Goal: Task Accomplishment & Management: Complete application form

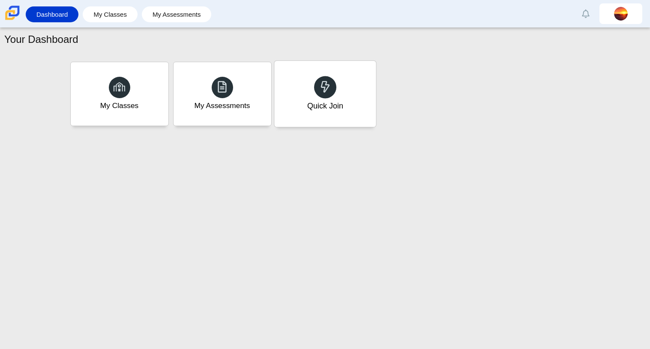
click at [358, 85] on div "Quick Join" at bounding box center [324, 94] width 101 height 66
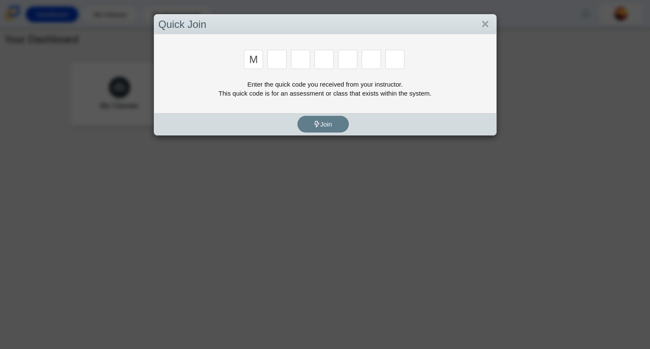
type input "m"
type input "7"
type input "e"
type input "3"
type input "e"
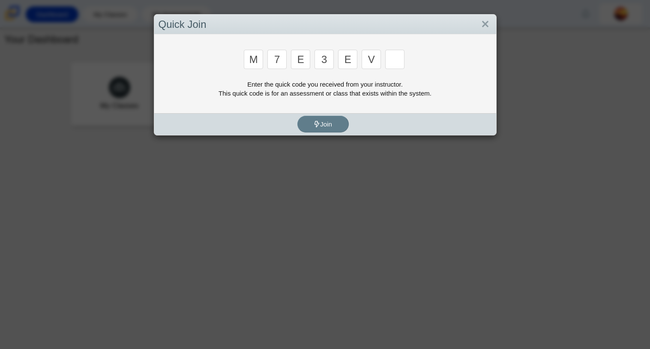
type input "v"
type input "w"
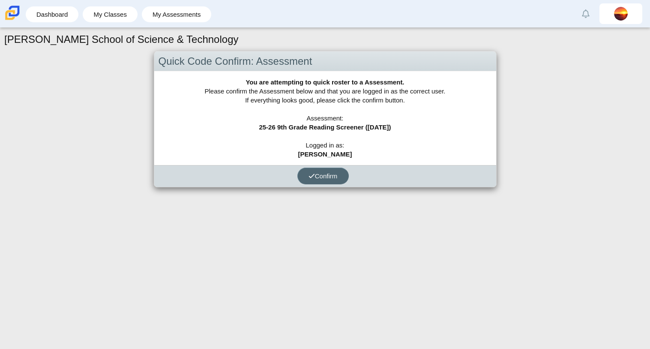
click at [334, 174] on span "Confirm" at bounding box center [322, 175] width 29 height 7
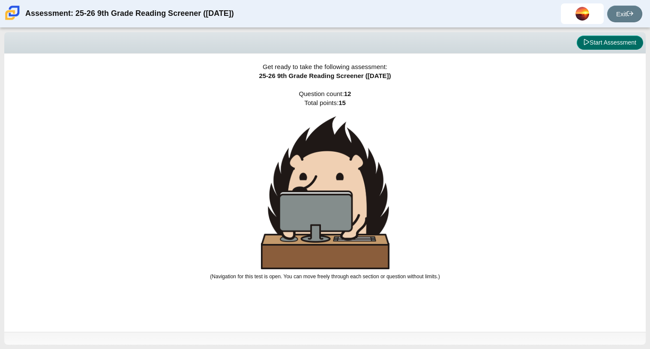
click at [608, 43] on button "Start Assessment" at bounding box center [609, 43] width 66 height 15
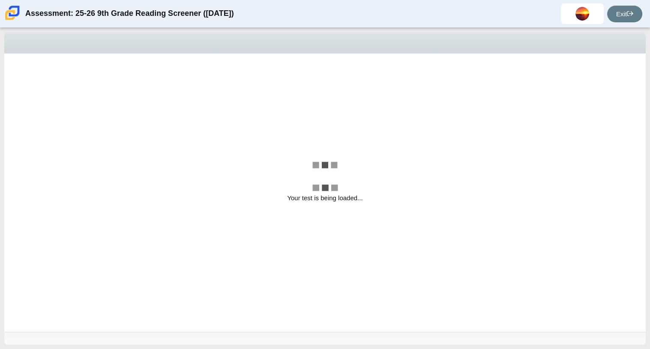
select select "ccc5b315-3c7c-471c-bf90-f22c8299c798"
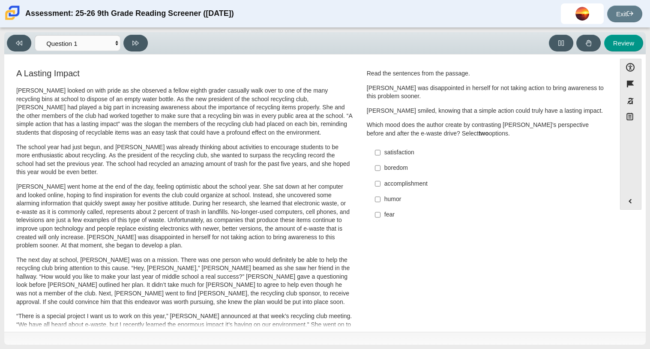
click at [388, 185] on div "accomplishment" at bounding box center [492, 183] width 216 height 9
click at [380, 185] on input "accomplishment accomplishment" at bounding box center [378, 183] width 6 height 15
checkbox input "true"
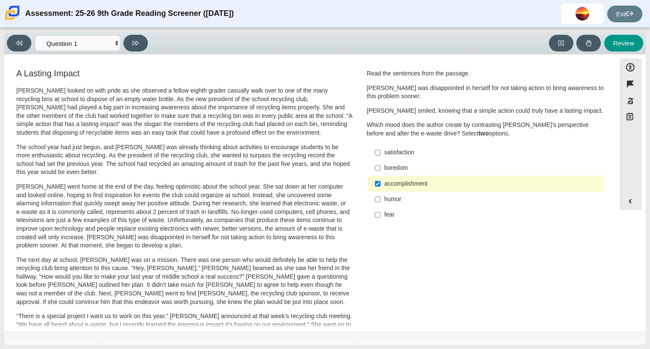
click at [387, 155] on div "satisfaction" at bounding box center [492, 152] width 216 height 9
click at [380, 155] on input "satisfaction satisfaction" at bounding box center [378, 152] width 6 height 15
checkbox input "true"
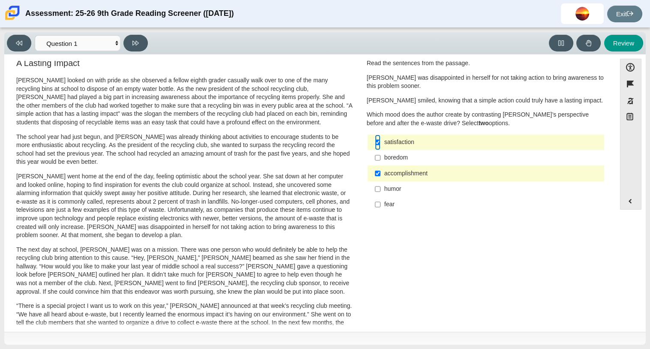
scroll to position [5, 0]
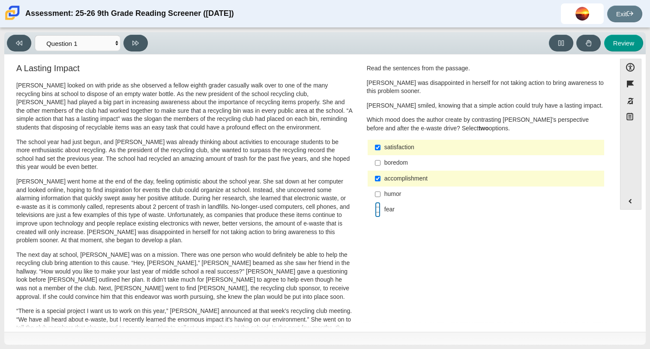
click at [375, 210] on input "fear fear" at bounding box center [378, 209] width 6 height 15
checkbox input "true"
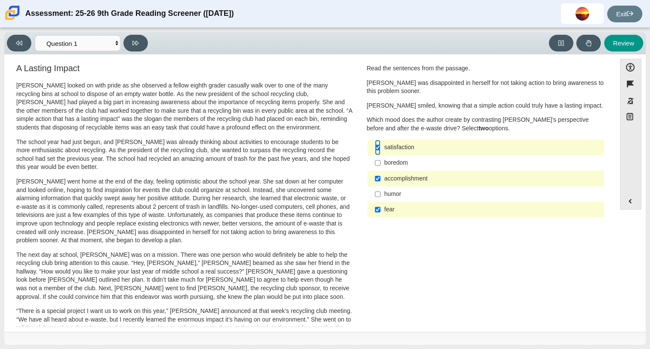
click at [375, 146] on input "satisfaction satisfaction" at bounding box center [378, 147] width 6 height 15
checkbox input "false"
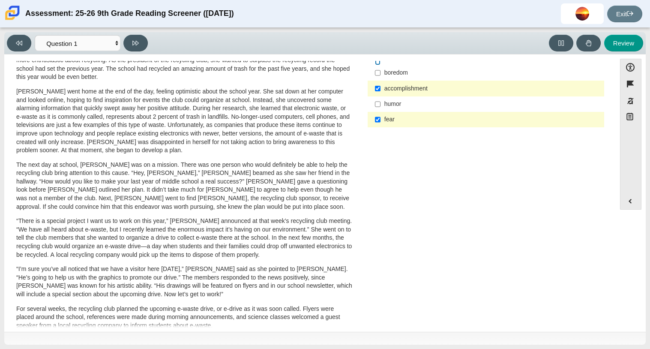
scroll to position [0, 0]
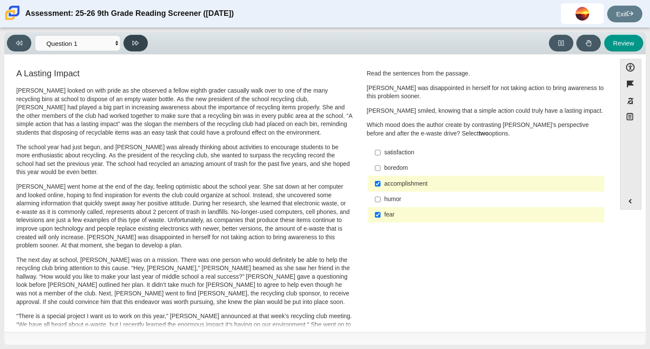
click at [133, 42] on icon at bounding box center [135, 43] width 6 height 5
select select "0ff64528-ffd7-428d-b192-babfaadd44e8"
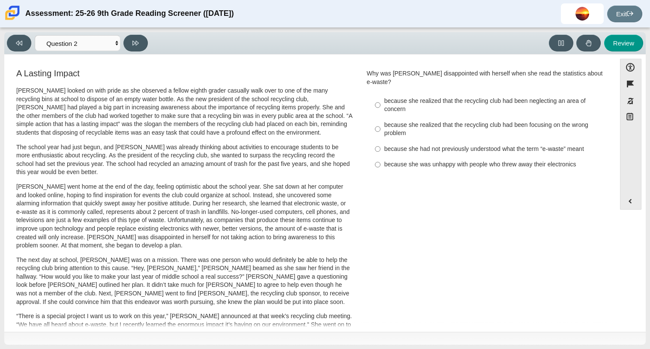
click at [414, 160] on div "because she was unhappy with people who threw away their electronics" at bounding box center [492, 164] width 216 height 9
click at [380, 157] on input "because she was unhappy with people who threw away their electronics because sh…" at bounding box center [378, 164] width 6 height 15
radio input "true"
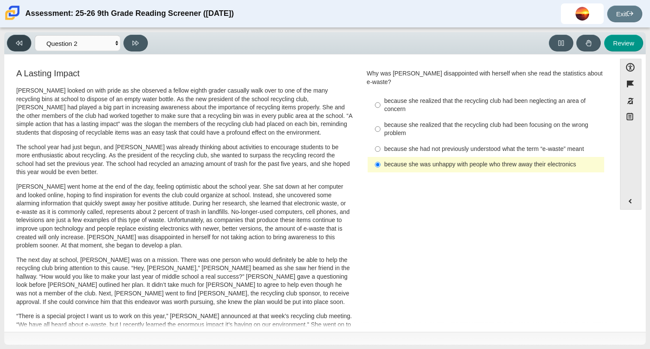
click at [22, 45] on button at bounding box center [19, 43] width 24 height 17
select select "ccc5b315-3c7c-471c-bf90-f22c8299c798"
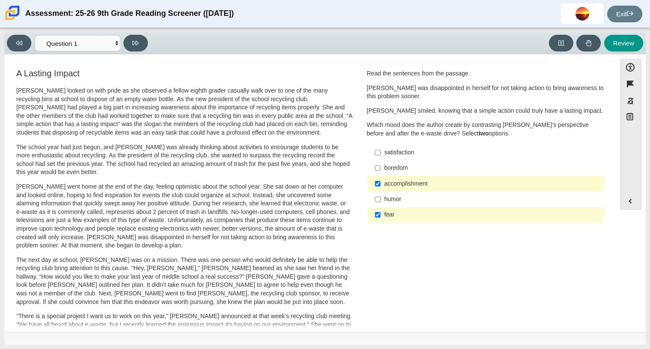
click at [384, 215] on div "fear" at bounding box center [492, 214] width 216 height 9
click at [380, 215] on input "fear fear" at bounding box center [378, 214] width 6 height 15
checkbox input "false"
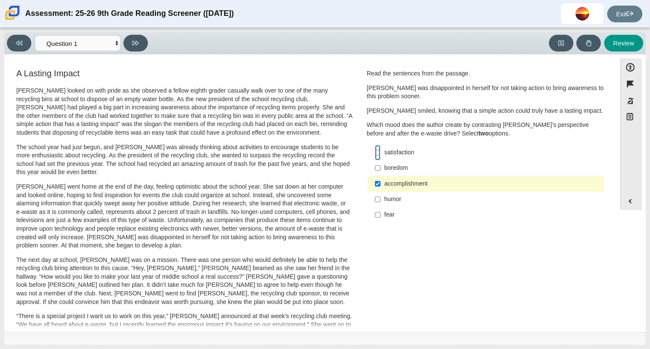
click at [375, 154] on input "satisfaction satisfaction" at bounding box center [378, 152] width 6 height 15
checkbox input "true"
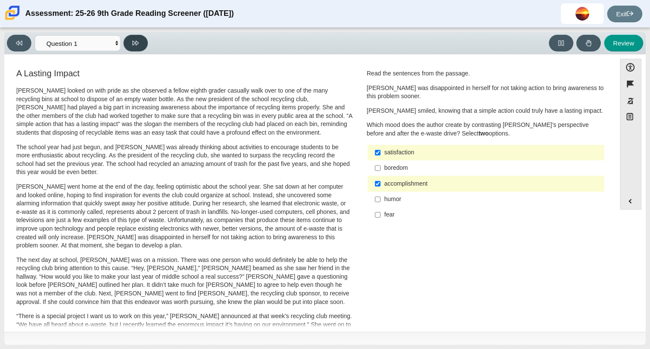
click at [135, 42] on icon at bounding box center [135, 43] width 6 height 5
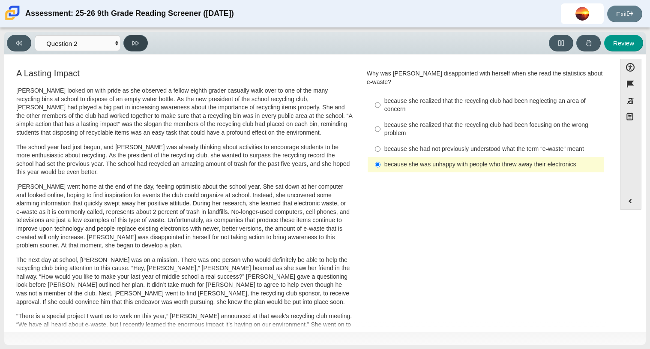
click at [144, 41] on button at bounding box center [135, 43] width 24 height 17
select select "7ce3d843-6974-4858-901c-1ff39630e843"
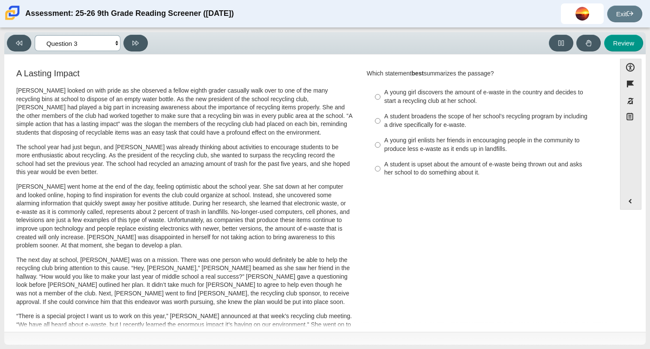
click at [106, 40] on select "Questions Question 1 Question 2 Question 3 Question 4 Question 5 Question 6 Que…" at bounding box center [78, 43] width 86 height 16
click at [286, 85] on div "A Lasting Impact Scarlett looked on with pride as she observed a fellow eighth …" at bounding box center [184, 306] width 336 height 475
click at [440, 95] on div "A young girl discovers the amount of e-waste in the country and decides to star…" at bounding box center [492, 96] width 216 height 17
click at [380, 95] on input "A young girl discovers the amount of e-waste in the country and decides to star…" at bounding box center [378, 97] width 6 height 24
radio input "true"
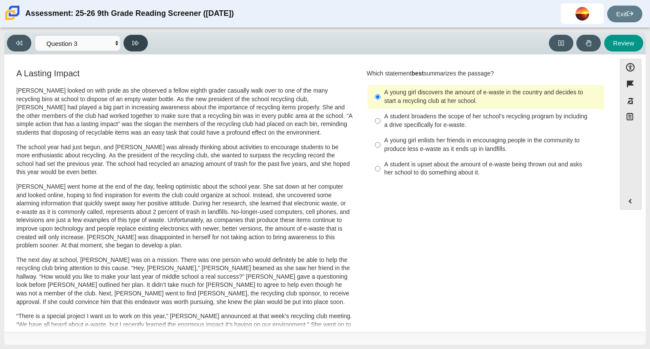
click at [139, 42] on icon at bounding box center [135, 43] width 6 height 6
select select "ca9ea0f1-49c5-4bd1-83b0-472c18652b42"
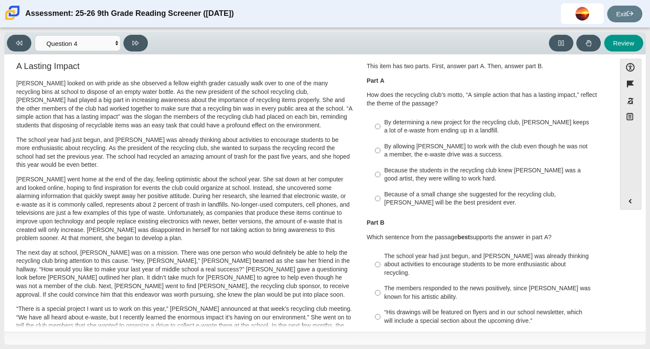
scroll to position [6, 0]
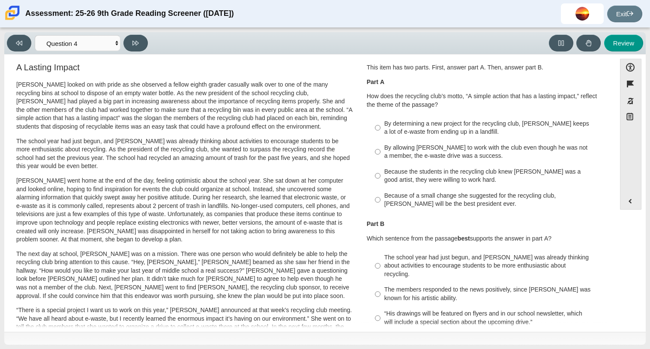
click at [481, 155] on div "By allowing Juan Carlos to work with the club even though he was not a member, …" at bounding box center [492, 151] width 216 height 17
click at [380, 155] on input "By allowing Juan Carlos to work with the club even though he was not a member, …" at bounding box center [378, 152] width 6 height 24
radio input "true"
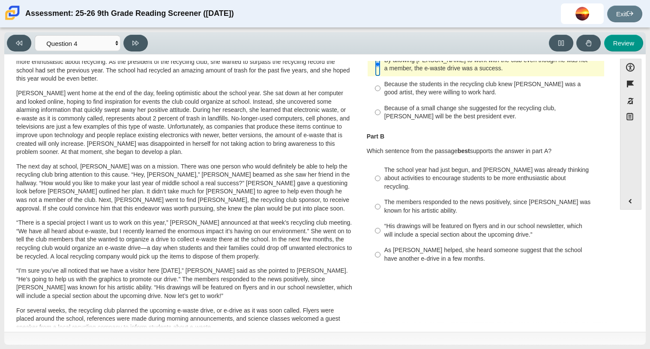
scroll to position [95, 0]
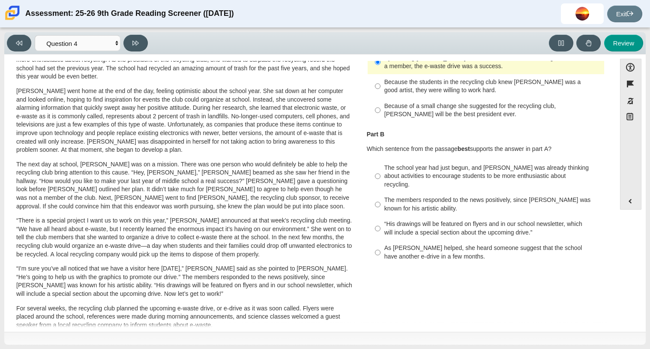
click at [474, 220] on div "“His drawings will be featured on flyers and in our school newsletter, which wi…" at bounding box center [492, 228] width 216 height 17
click at [380, 218] on input "“His drawings will be featured on flyers and in our school newsletter, which wi…" at bounding box center [378, 228] width 6 height 24
radio input "true"
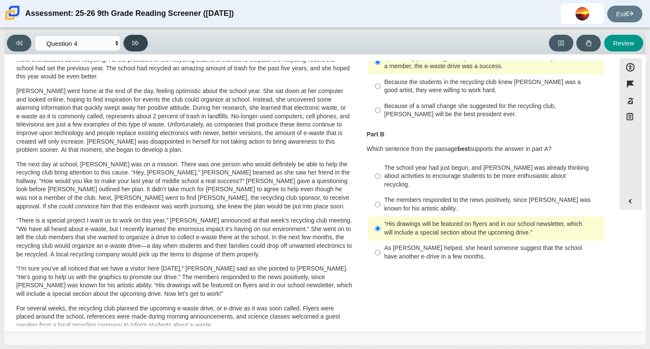
click at [134, 41] on icon at bounding box center [135, 43] width 6 height 6
select select "e41f1a79-e29f-4095-8030-a53364015bed"
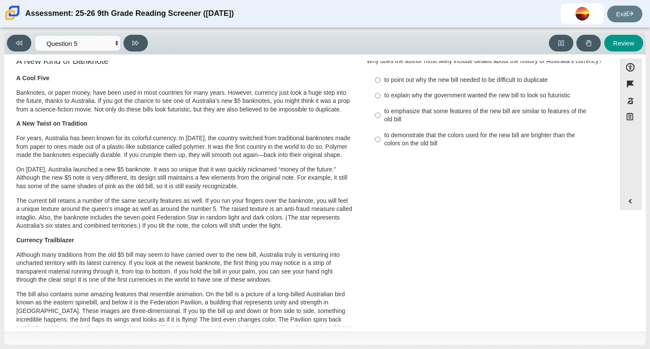
scroll to position [0, 0]
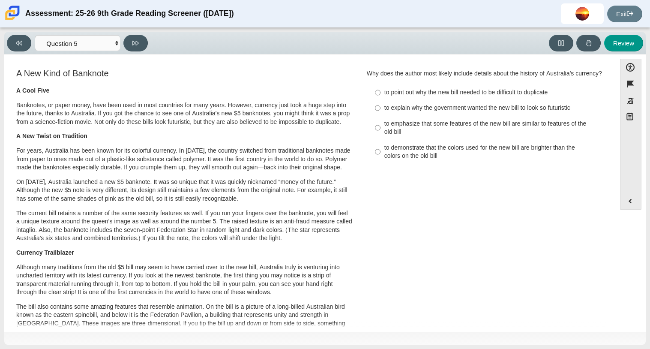
click at [471, 97] on div "to point out why the new bill needed to be difficult to duplicate" at bounding box center [492, 92] width 216 height 9
click at [380, 100] on input "to point out why the new bill needed to be difficult to duplicate to point out …" at bounding box center [378, 92] width 6 height 15
radio input "true"
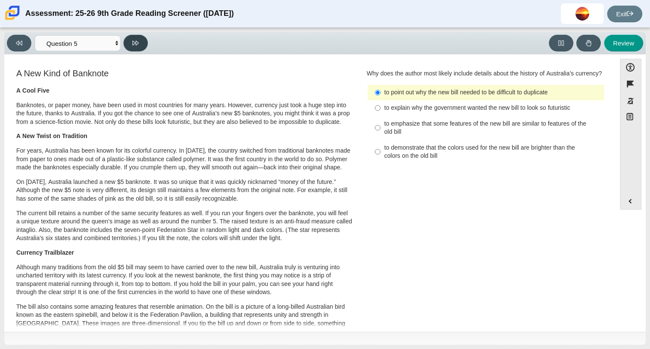
click at [131, 39] on button at bounding box center [135, 43] width 24 height 17
select select "69146e31-7b3d-4a3e-9ce6-f30c24342ae0"
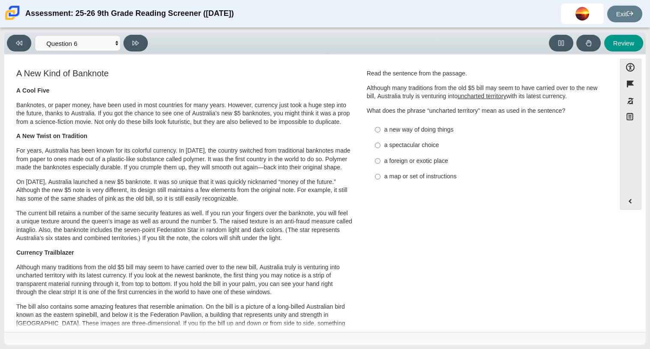
click at [394, 127] on div "a new way of doing things" at bounding box center [492, 129] width 216 height 9
click at [380, 127] on input "a new way of doing things a new way of doing things" at bounding box center [378, 129] width 6 height 15
radio input "true"
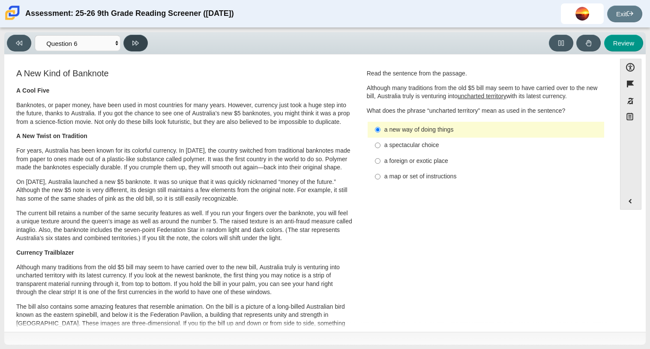
click at [133, 47] on button at bounding box center [135, 43] width 24 height 17
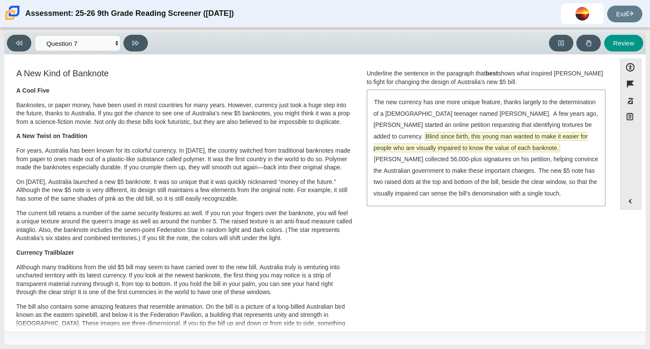
click at [507, 136] on span "Blind since birth, this young man wanted to make it easier for people who are v…" at bounding box center [480, 141] width 214 height 19
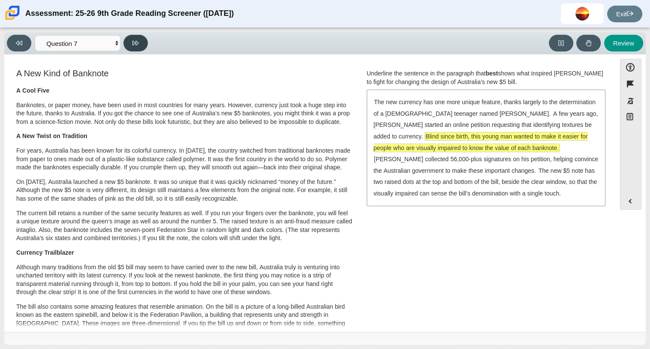
click at [137, 47] on button at bounding box center [135, 43] width 24 height 17
select select "ea8338c2-a6a3-418e-a305-2b963b54a290"
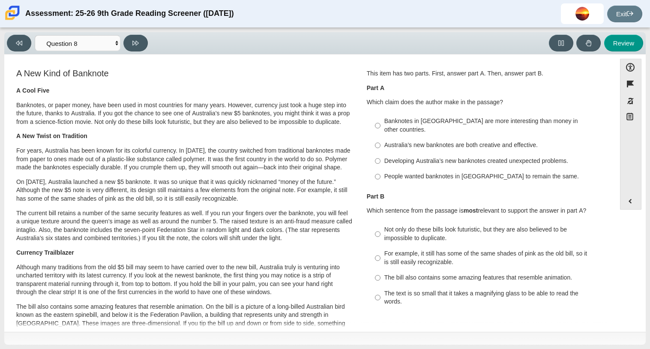
scroll to position [1, 0]
click at [384, 140] on div "Australia’s new banknotes are both creative and effective." at bounding box center [492, 144] width 216 height 9
click at [380, 137] on input "Australia’s new banknotes are both creative and effective. Australia’s new bank…" at bounding box center [378, 144] width 6 height 15
radio input "true"
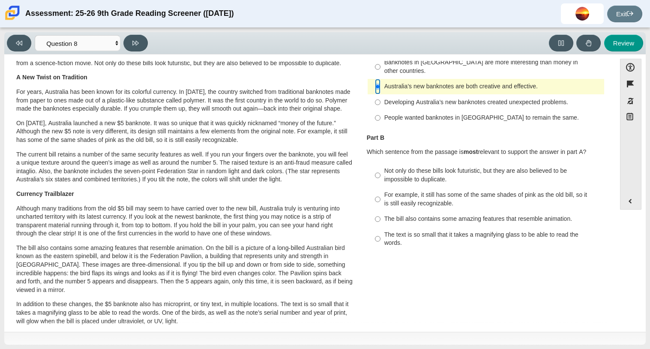
scroll to position [63, 0]
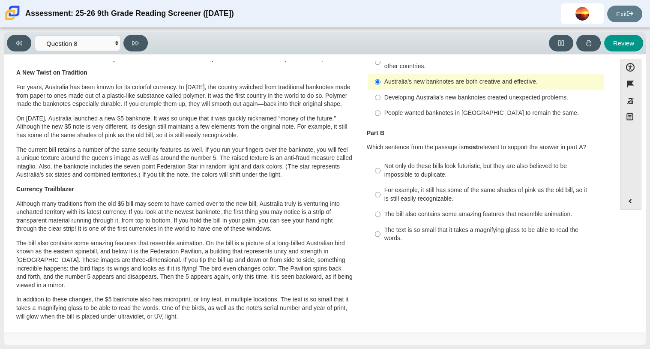
click at [444, 162] on div "Not only do these bills look futuristic, but they are also believed to be impos…" at bounding box center [492, 170] width 216 height 17
click at [380, 160] on input "Not only do these bills look futuristic, but they are also believed to be impos…" at bounding box center [378, 170] width 6 height 24
radio input "true"
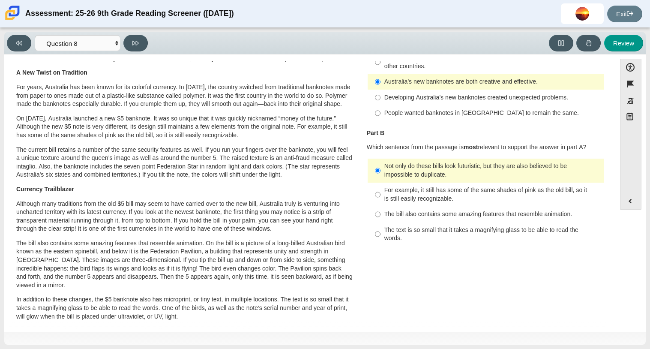
click at [444, 186] on div "For example, it still has some of the same shades of pink as the old bill, so i…" at bounding box center [492, 194] width 216 height 17
click at [380, 184] on input "For example, it still has some of the same shades of pink as the old bill, so i…" at bounding box center [378, 194] width 6 height 24
radio input "true"
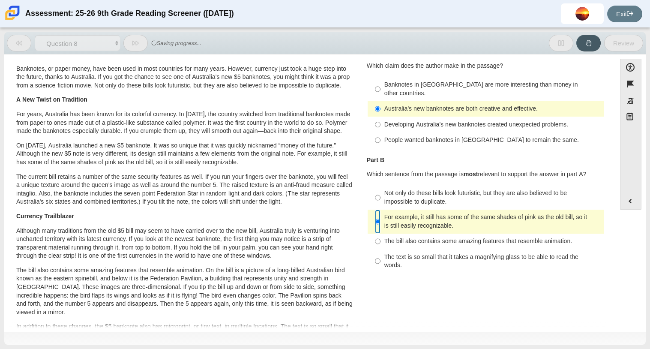
scroll to position [35, 0]
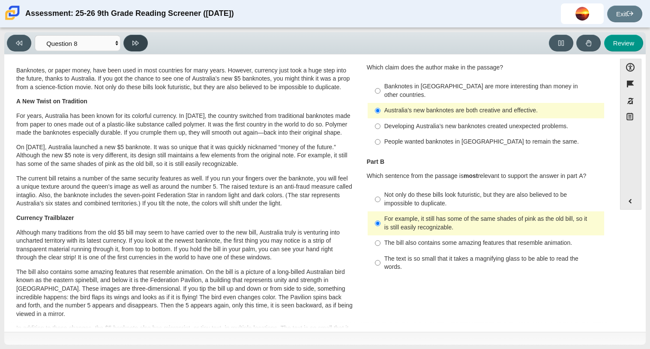
click at [135, 45] on icon at bounding box center [135, 43] width 6 height 6
select select "89f058d6-b15c-4ef5-a4b3-fdaffb8868b6"
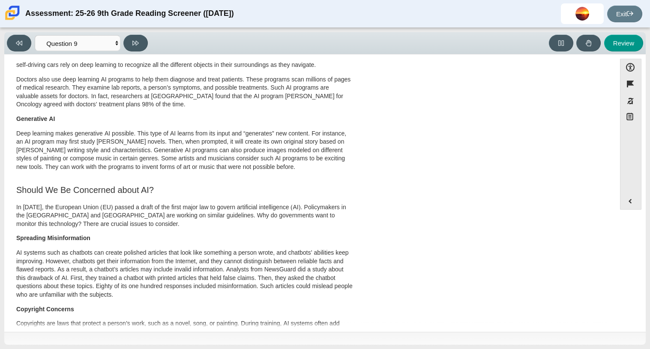
scroll to position [0, 0]
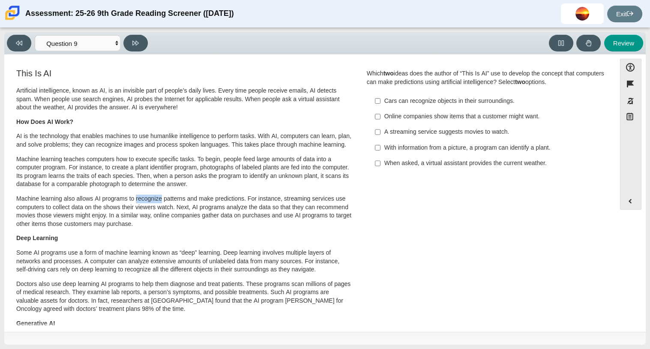
click at [432, 101] on div "Cars can recognize objects in their surroundings." at bounding box center [492, 101] width 216 height 9
click at [380, 101] on input "Cars can recognize objects in their surroundings. Cars can recognize objects in…" at bounding box center [378, 100] width 6 height 15
checkbox input "true"
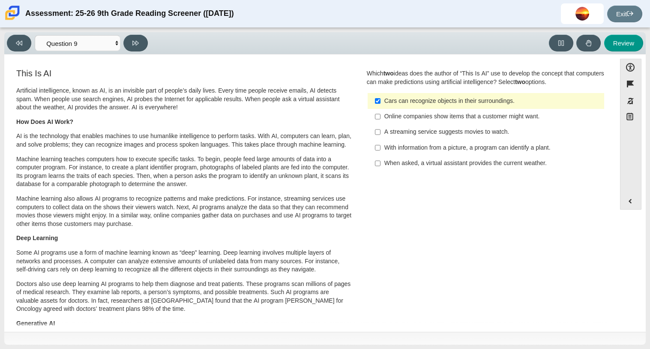
click at [425, 119] on div "Online companies show items that a customer might want." at bounding box center [492, 116] width 216 height 9
click at [380, 119] on input "Online companies show items that a customer might want. Online companies show i…" at bounding box center [378, 116] width 6 height 15
checkbox input "true"
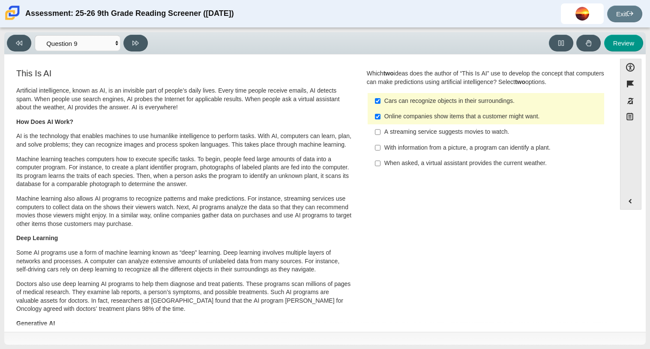
click at [424, 101] on div "Cars can recognize objects in their surroundings." at bounding box center [492, 101] width 216 height 9
click at [380, 101] on input "Cars can recognize objects in their surroundings. Cars can recognize objects in…" at bounding box center [378, 100] width 6 height 15
checkbox input "false"
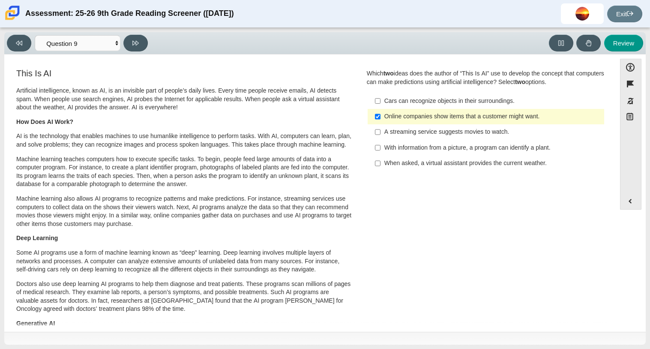
click at [433, 162] on div "When asked, a virtual assistant provides the current weather." at bounding box center [492, 163] width 216 height 9
click at [380, 162] on input "When asked, a virtual assistant provides the current weather. When asked, a vir…" at bounding box center [378, 162] width 6 height 15
checkbox input "true"
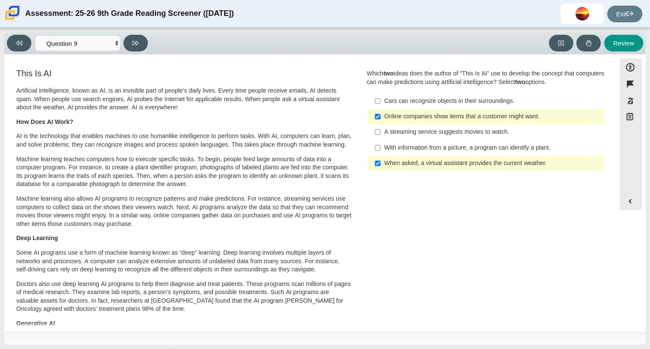
click at [412, 115] on div "Online companies show items that a customer might want." at bounding box center [492, 116] width 216 height 9
click at [380, 115] on input "Online companies show items that a customer might want. Online companies show i…" at bounding box center [378, 116] width 6 height 15
checkbox input "false"
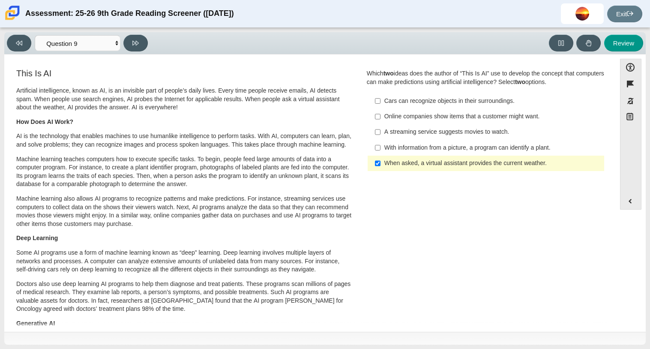
click at [421, 145] on div "With information from a picture, a program can identify a plant." at bounding box center [492, 147] width 216 height 9
click at [380, 145] on input "With information from a picture, a program can identify a plant. With informati…" at bounding box center [378, 147] width 6 height 15
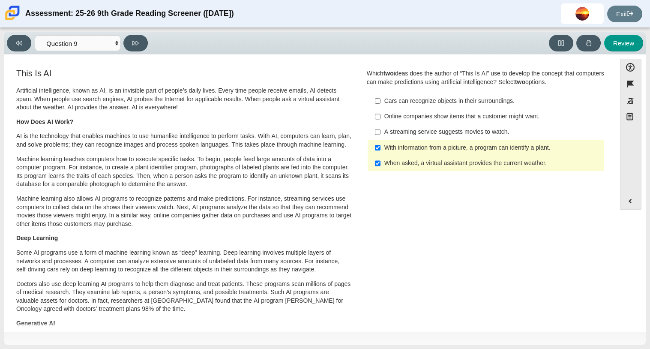
click at [409, 144] on div "With information from a picture, a program can identify a plant." at bounding box center [492, 147] width 216 height 9
click at [380, 144] on input "With information from a picture, a program can identify a plant. With informati…" at bounding box center [378, 147] width 6 height 15
checkbox input "false"
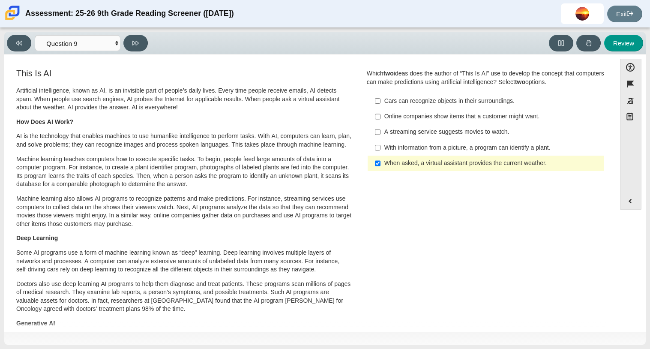
click at [405, 133] on div "A streaming service suggests movies to watch." at bounding box center [492, 132] width 216 height 9
click at [380, 133] on input "A streaming service suggests movies to watch. A streaming service suggests movi…" at bounding box center [378, 131] width 6 height 15
checkbox input "true"
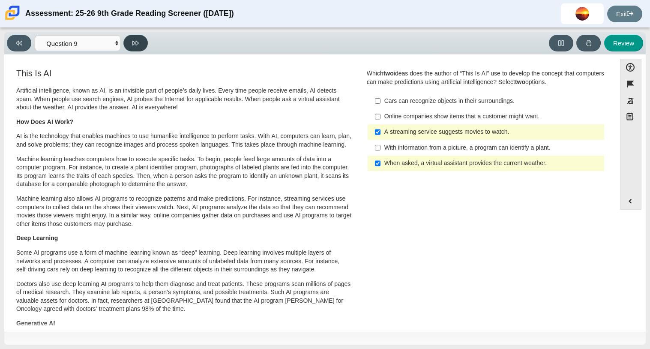
click at [139, 42] on button at bounding box center [135, 43] width 24 height 17
select select "cdf3c14e-a918-44d1-9b63-3db0fa81641e"
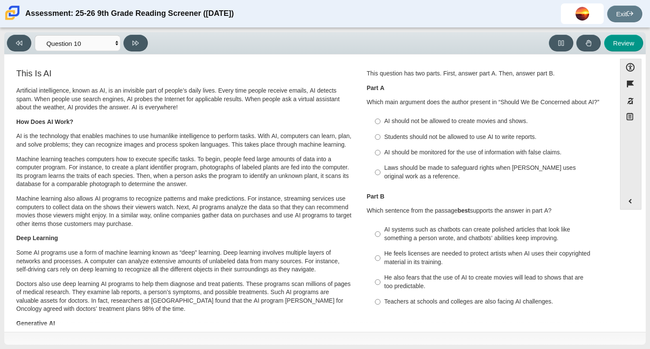
click at [402, 135] on div "Students should not be allowed to use AI to write reports." at bounding box center [492, 137] width 216 height 9
click at [380, 135] on input "Students should not be allowed to use AI to write reports. Students should not …" at bounding box center [378, 136] width 6 height 15
radio input "true"
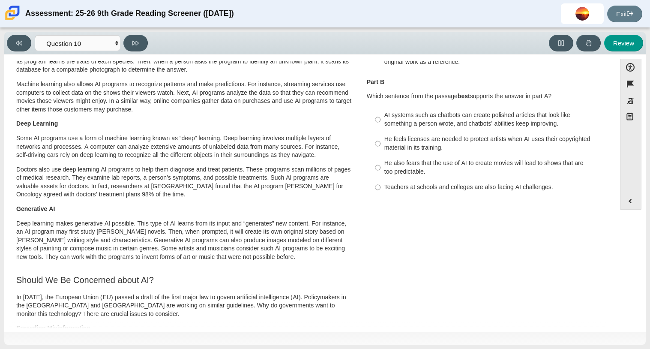
scroll to position [115, 0]
click at [435, 190] on div "Teachers at schools and colleges are also facing AI challenges." at bounding box center [492, 186] width 216 height 9
click at [380, 190] on input "Teachers at schools and colleges are also facing AI challenges. Teachers at sch…" at bounding box center [378, 186] width 6 height 15
radio input "true"
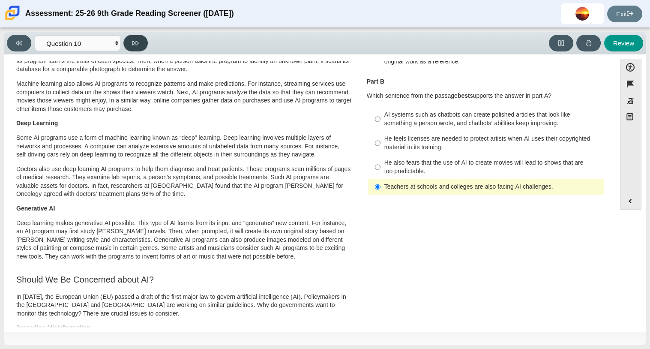
click at [143, 40] on button at bounding box center [135, 43] width 24 height 17
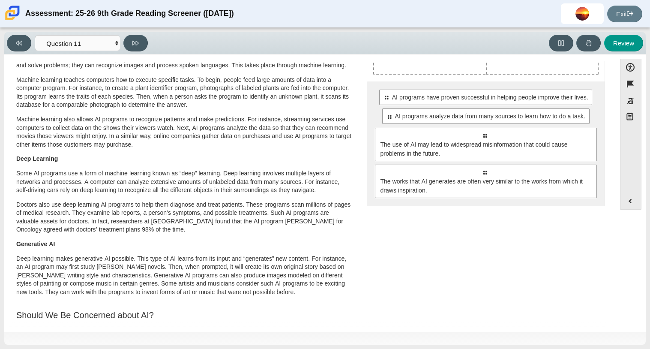
scroll to position [0, 0]
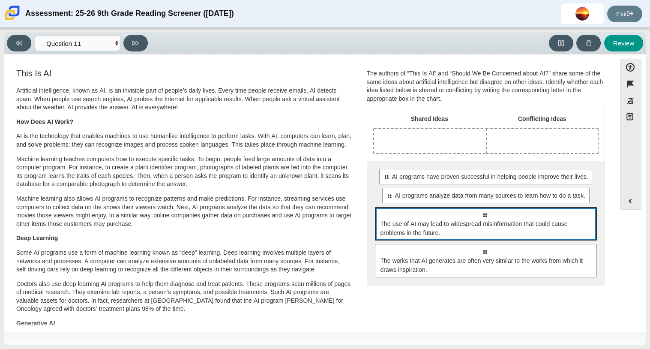
click at [462, 230] on span "The use of AI may lead to widespread misinformation that could cause problems i…" at bounding box center [486, 228] width 212 height 18
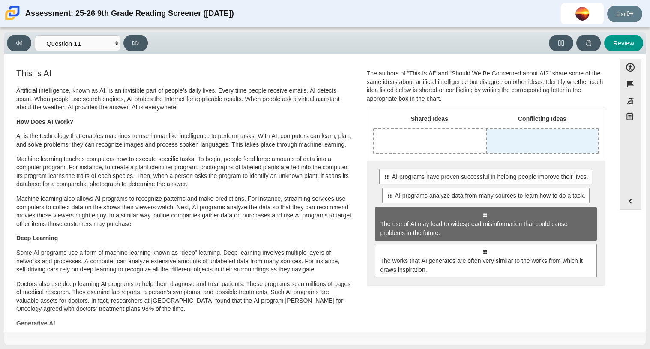
click at [523, 135] on div "Drop response in row 1 of column 2 (Conflicting Ideas)" at bounding box center [541, 141] width 111 height 24
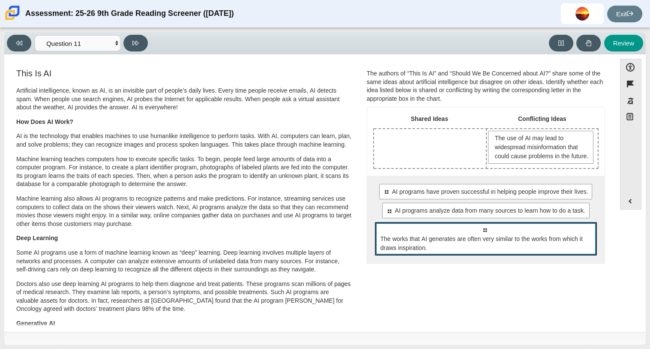
click at [432, 252] on span "The works that AI generates are often very similar to the works from which it d…" at bounding box center [486, 243] width 212 height 18
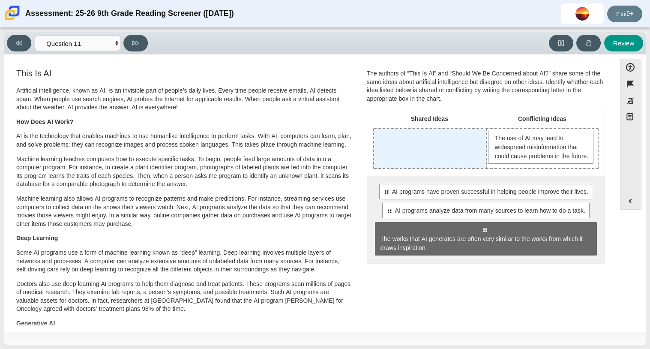
click at [394, 161] on div "Drop response in row 1 of column 1 (Shared Ideas)" at bounding box center [430, 148] width 112 height 39
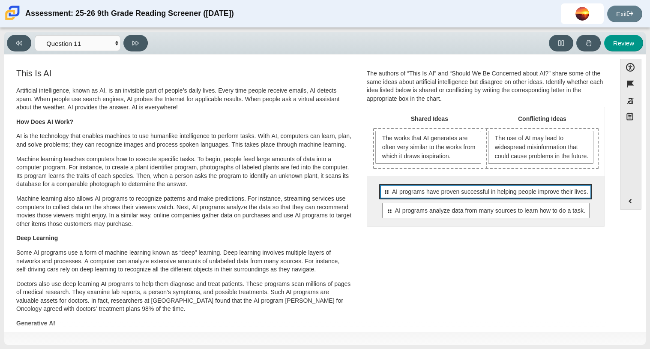
click at [507, 196] on span "AI programs have proven successful in helping people improve their lives." at bounding box center [490, 191] width 196 height 9
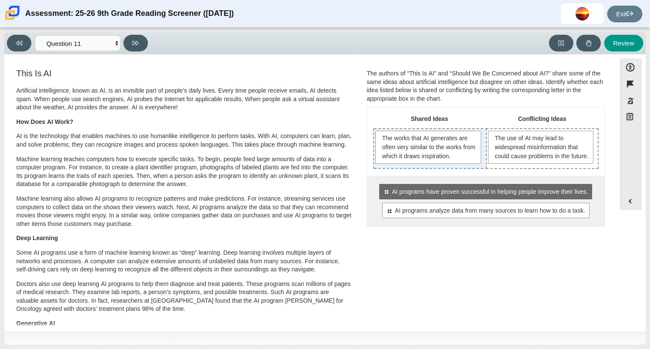
click at [454, 168] on div "The works that AI generates are often very similar to the works from which it d…" at bounding box center [430, 148] width 112 height 39
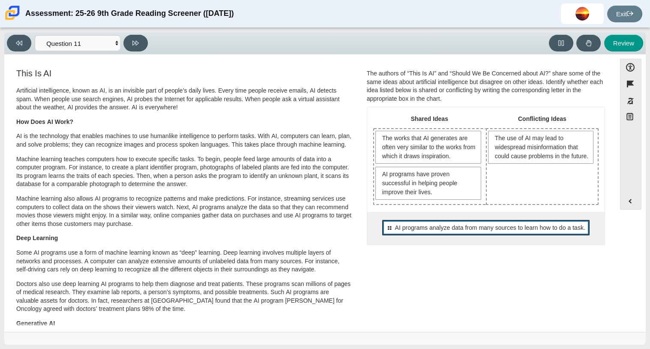
click at [430, 228] on span "AI programs analyze data from many sources to learn how to do a task." at bounding box center [490, 227] width 190 height 9
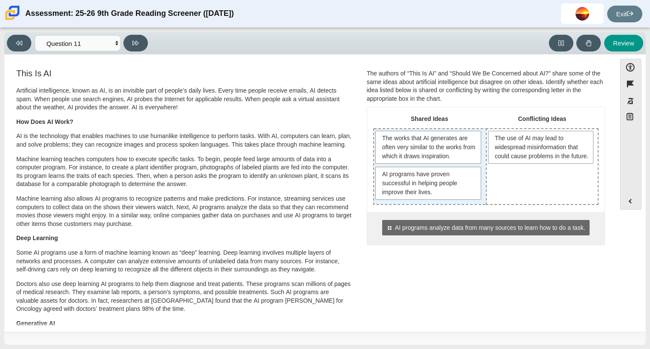
click at [423, 202] on div "The works that AI generates are often very similar to the works from which it d…" at bounding box center [430, 166] width 112 height 75
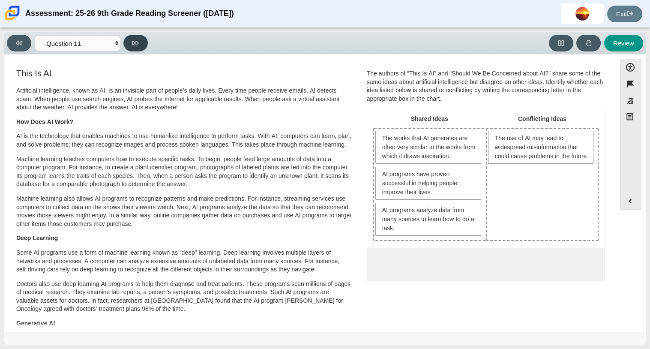
click at [136, 45] on icon at bounding box center [135, 43] width 6 height 6
select select "c3effed4-44ce-4a19-bd96-1787f34e9b4c"
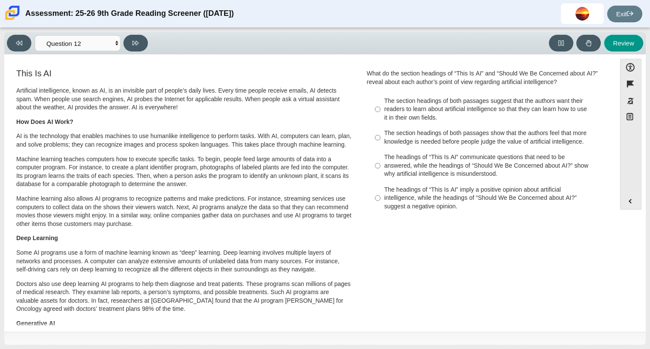
click at [490, 169] on div "The headings of “This Is AI” communicate questions that need to be answered, wh…" at bounding box center [492, 165] width 216 height 25
click at [380, 169] on input "The headings of “This Is AI” communicate questions that need to be answered, wh…" at bounding box center [378, 165] width 6 height 33
radio input "true"
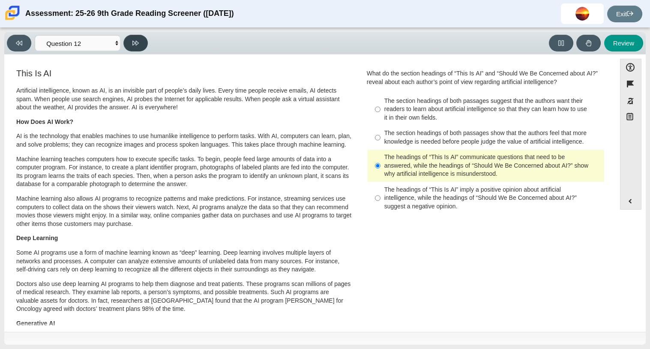
click at [138, 45] on icon at bounding box center [135, 43] width 6 height 6
select select "review"
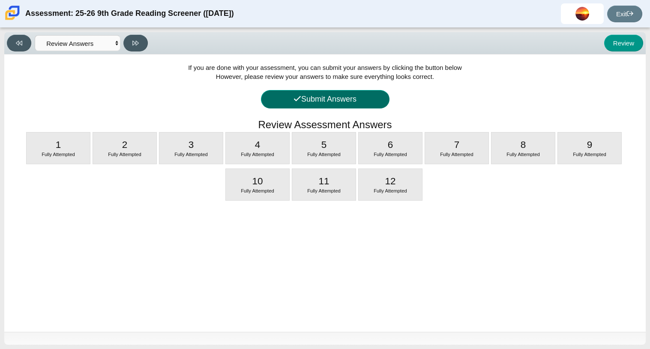
click at [375, 104] on button "Submit Answers" at bounding box center [325, 99] width 128 height 18
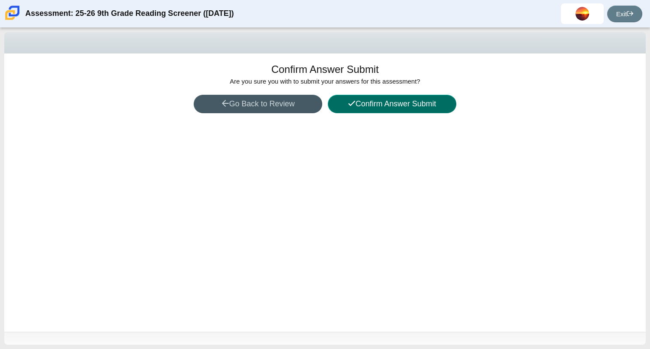
click at [380, 107] on button "Confirm Answer Submit" at bounding box center [392, 104] width 128 height 18
